Goal: Find specific page/section: Find specific page/section

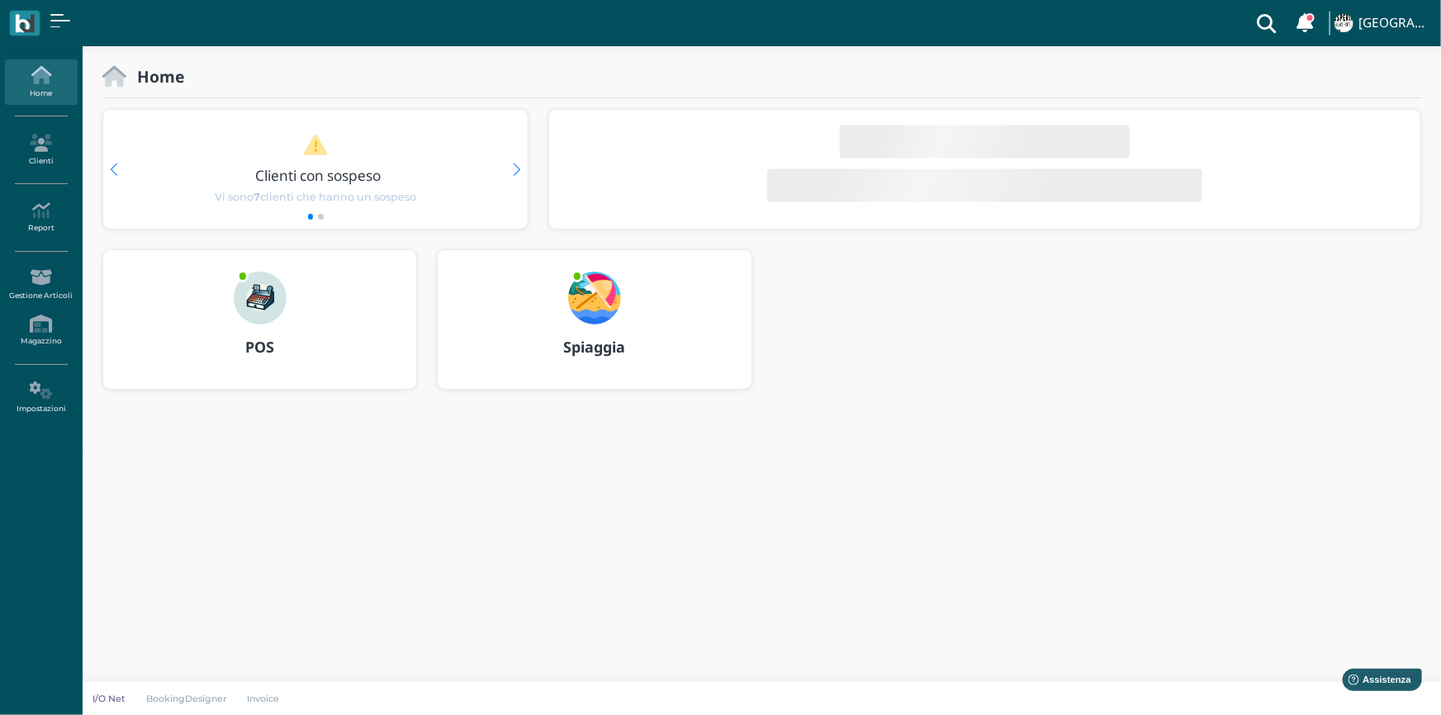
click at [355, 307] on div "POS" at bounding box center [259, 319] width 313 height 139
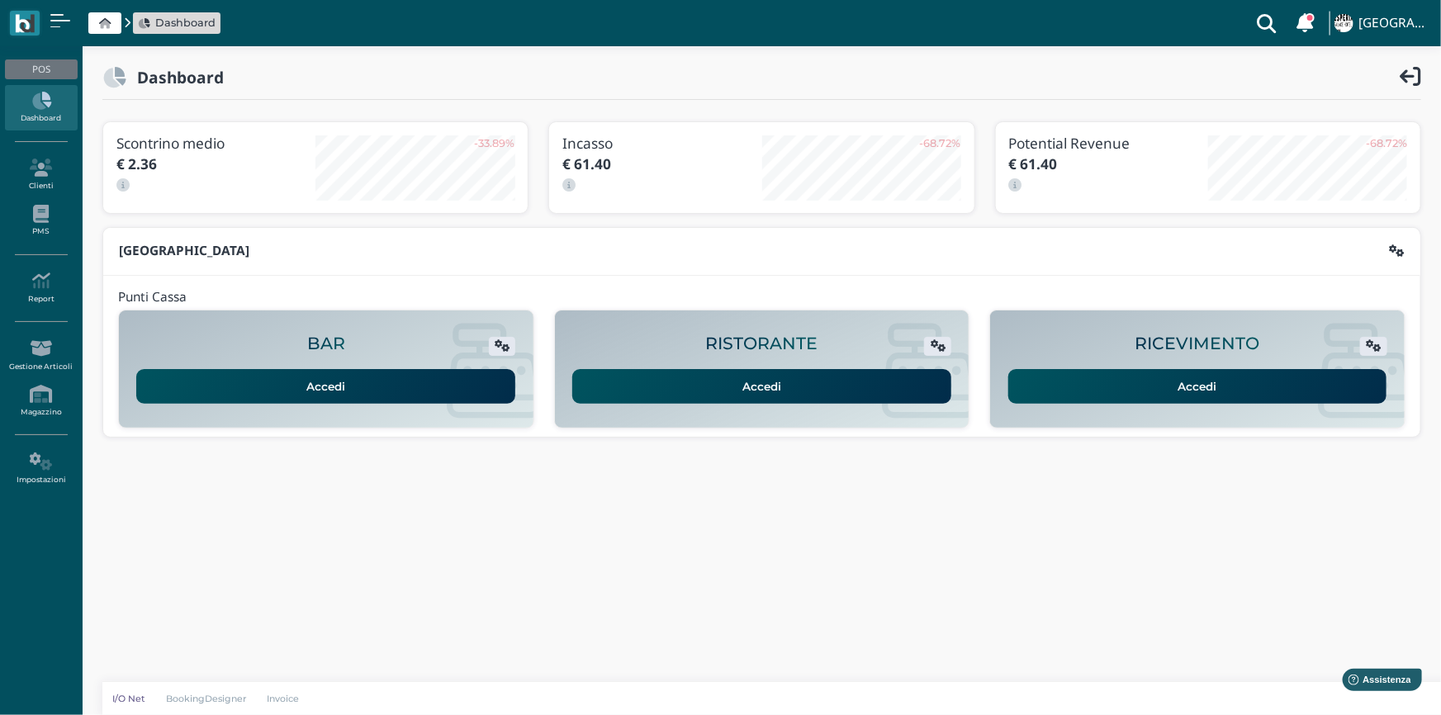
click at [1170, 384] on link "Accedi" at bounding box center [1197, 386] width 379 height 35
